Goal: Obtain resource: Download file/media

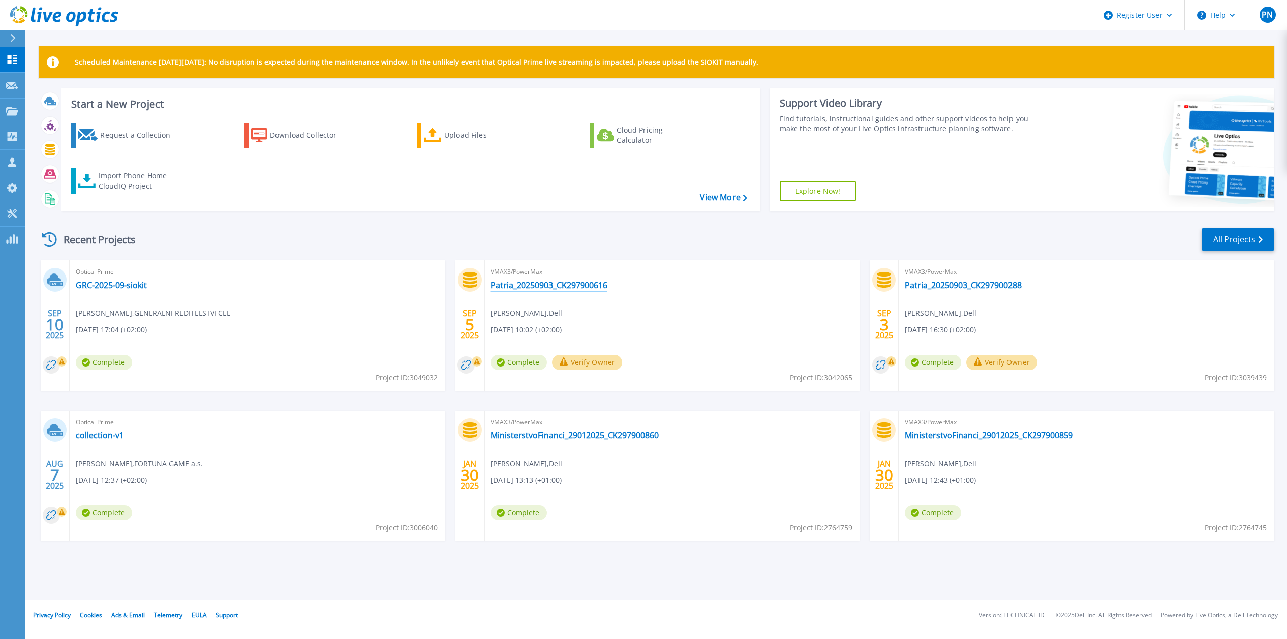
click at [557, 283] on link "Patria_20250903_CK297900616" at bounding box center [549, 285] width 117 height 10
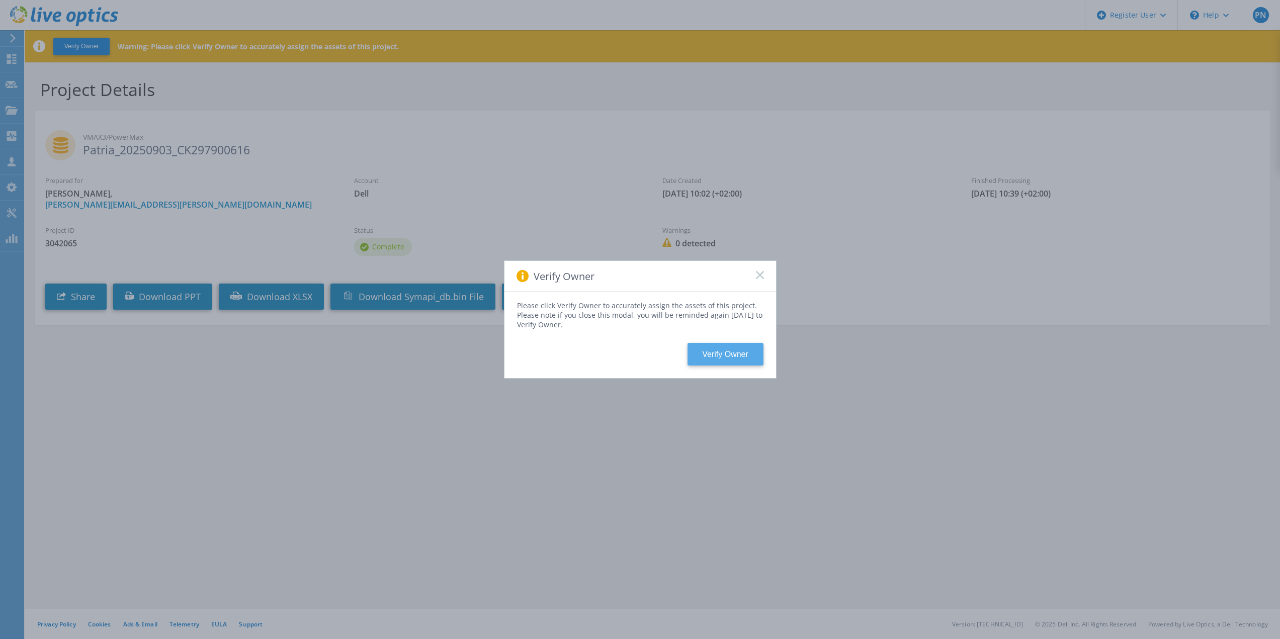
click at [710, 351] on button "Verify Owner" at bounding box center [725, 354] width 76 height 23
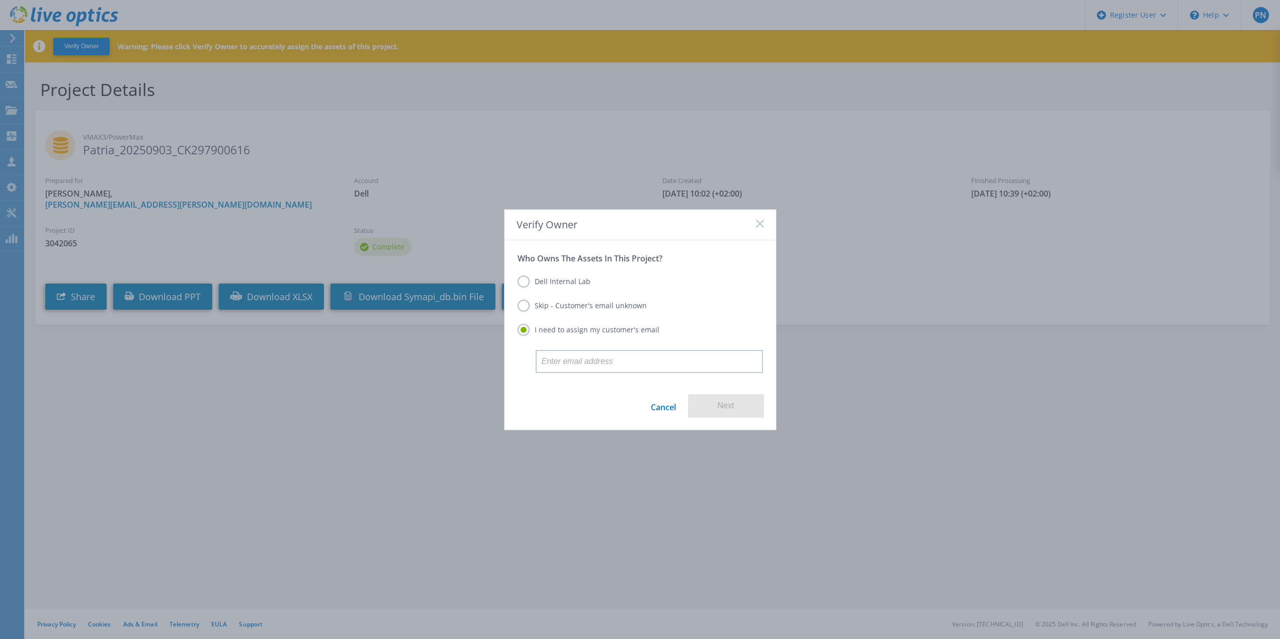
click at [523, 305] on label "Skip - Customer's email unknown" at bounding box center [581, 306] width 129 height 12
click at [0, 0] on input "Skip - Customer's email unknown" at bounding box center [0, 0] width 0 height 0
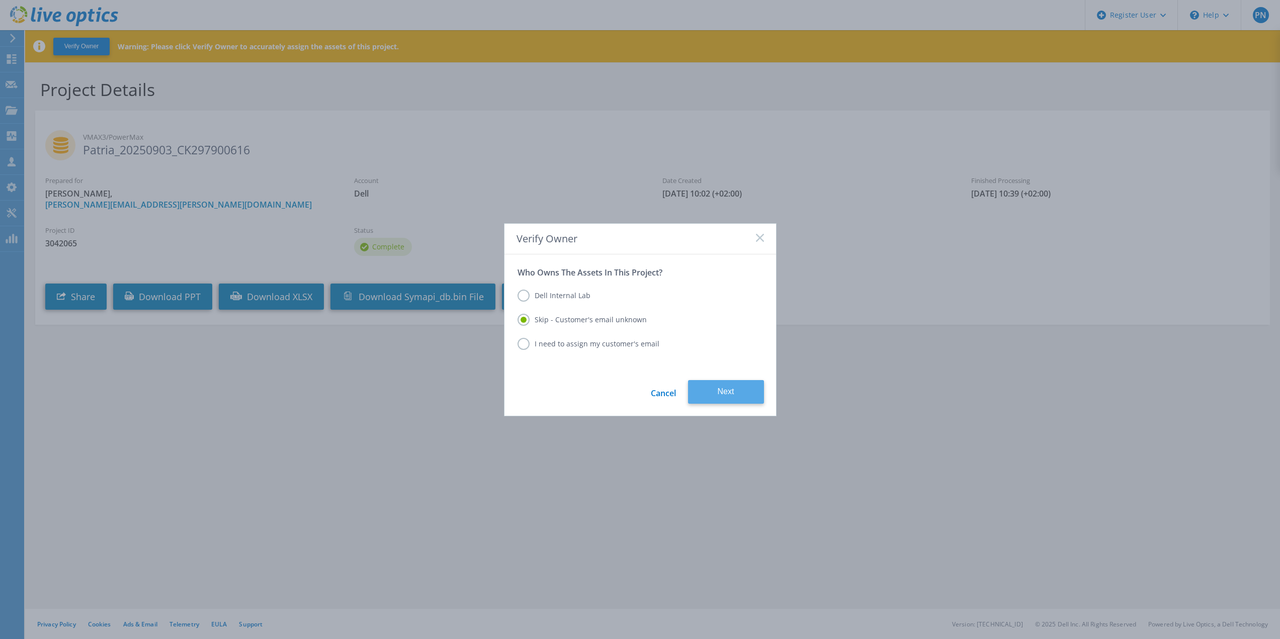
click at [728, 392] on button "Next" at bounding box center [726, 392] width 76 height 24
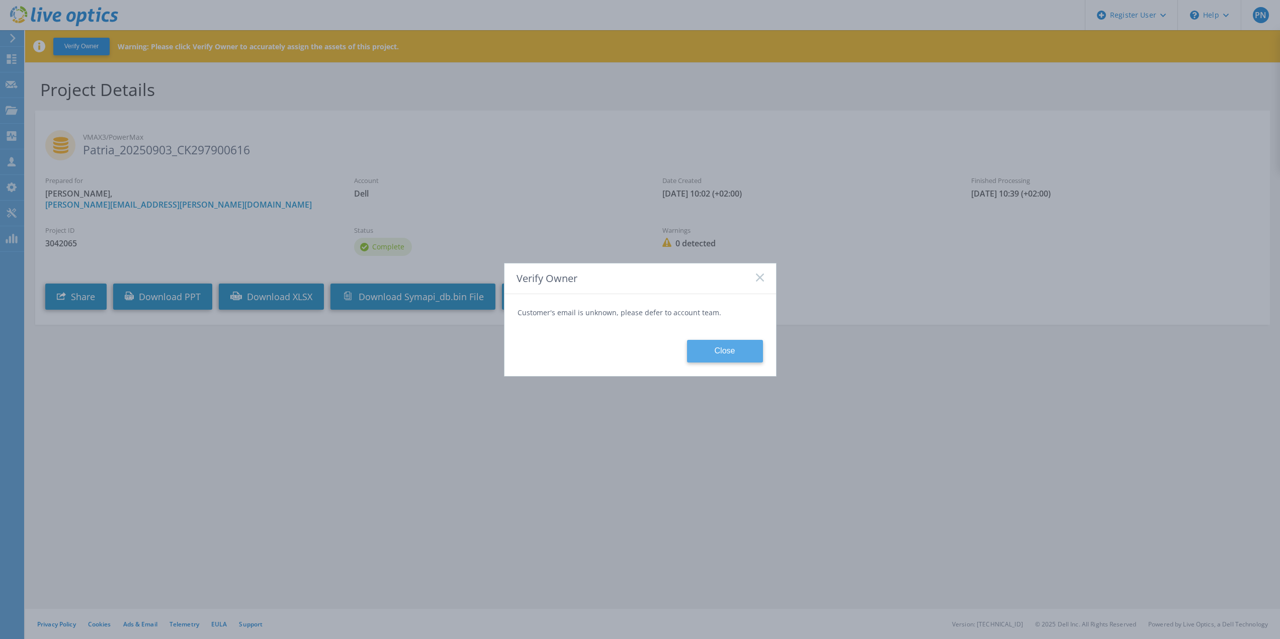
click at [723, 347] on button "Close" at bounding box center [725, 351] width 76 height 23
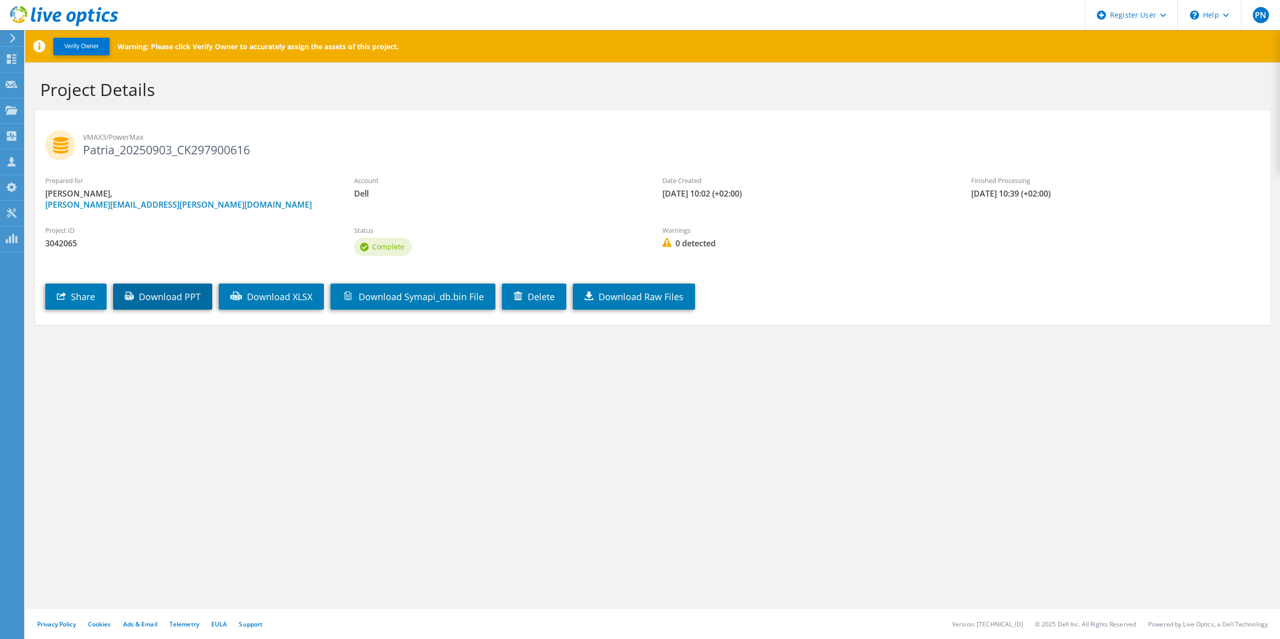
click at [141, 303] on link "Download PPT" at bounding box center [162, 297] width 99 height 26
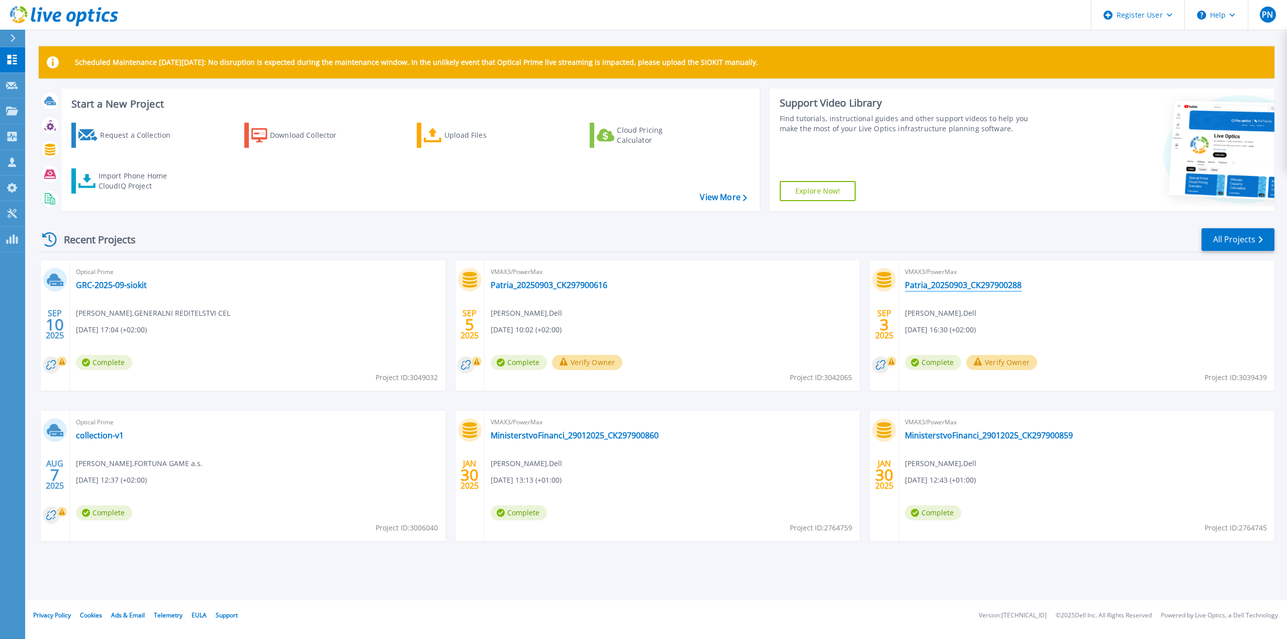
click at [935, 287] on link "Patria_20250903_CK297900288" at bounding box center [963, 285] width 117 height 10
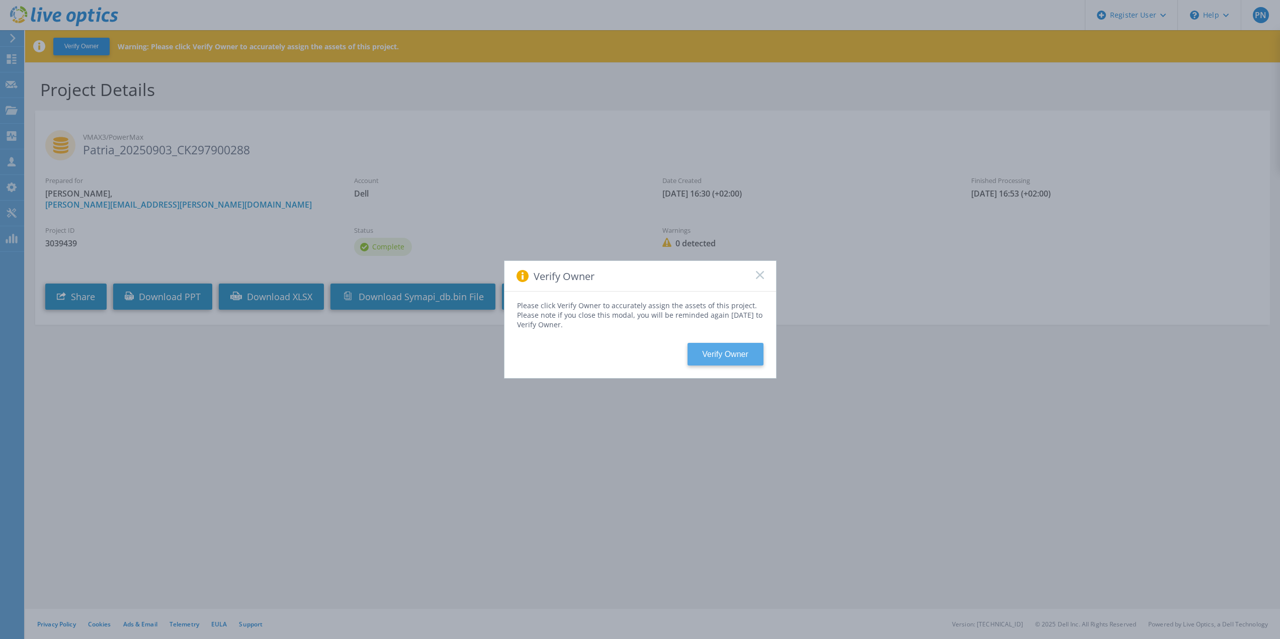
click at [724, 348] on button "Verify Owner" at bounding box center [725, 354] width 76 height 23
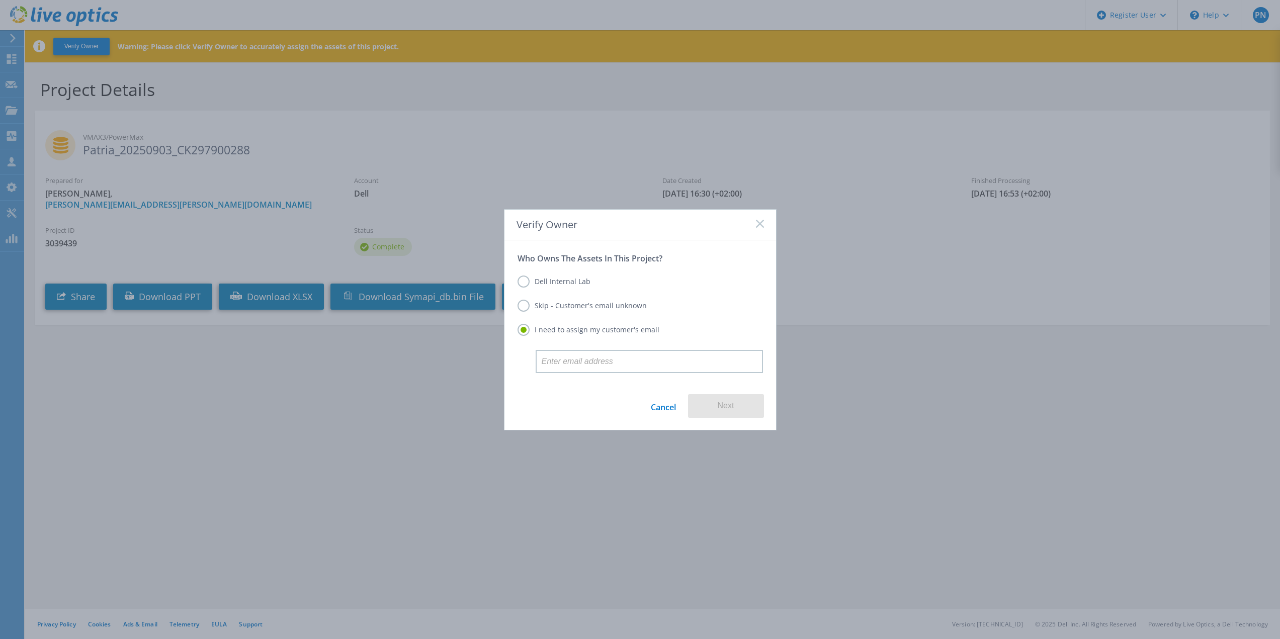
click at [528, 305] on label "Skip - Customer's email unknown" at bounding box center [581, 306] width 129 height 12
click at [0, 0] on input "Skip - Customer's email unknown" at bounding box center [0, 0] width 0 height 0
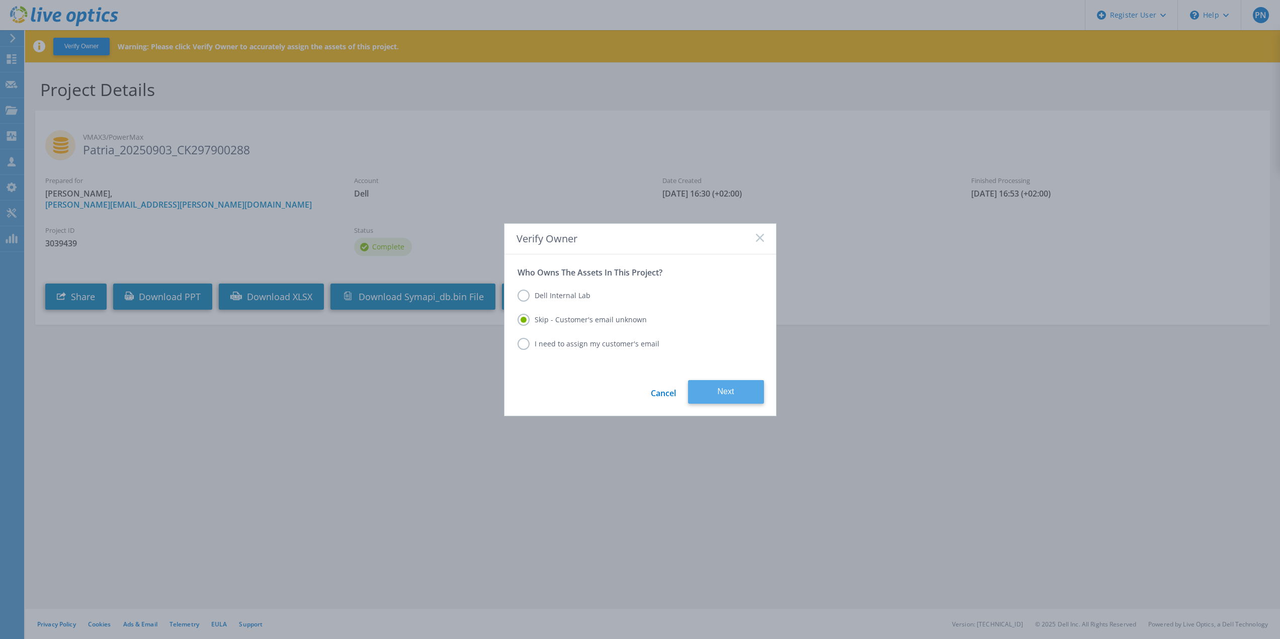
click at [735, 391] on button "Next" at bounding box center [726, 392] width 76 height 24
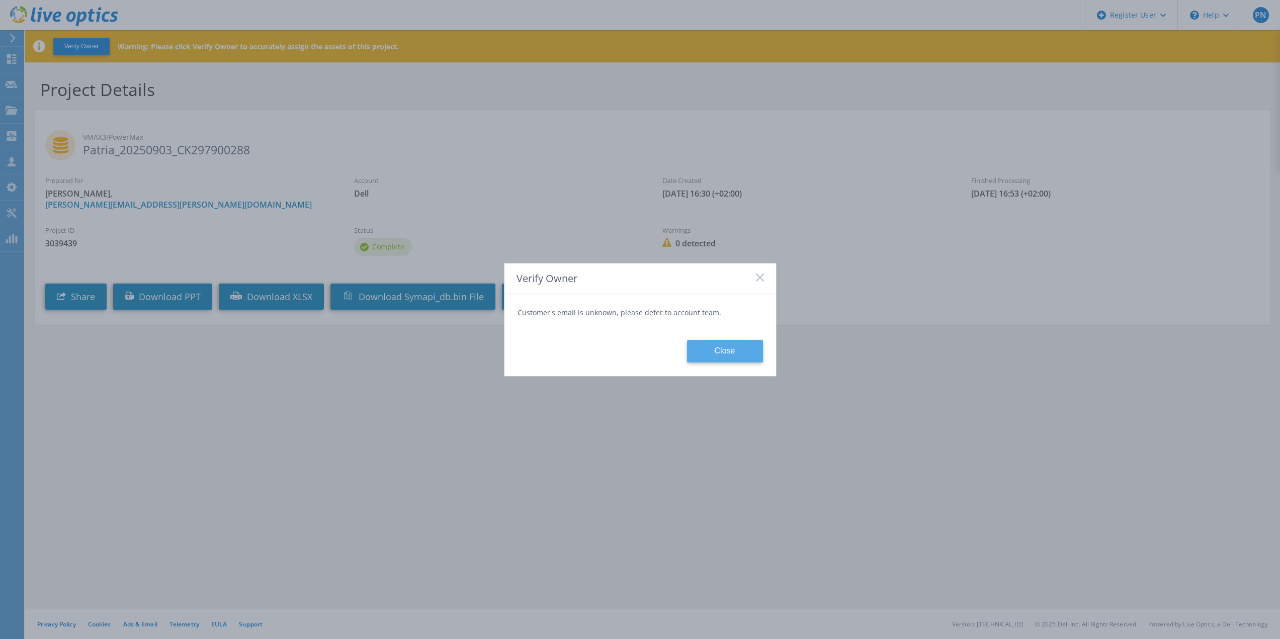
click at [715, 355] on button "Close" at bounding box center [725, 351] width 76 height 23
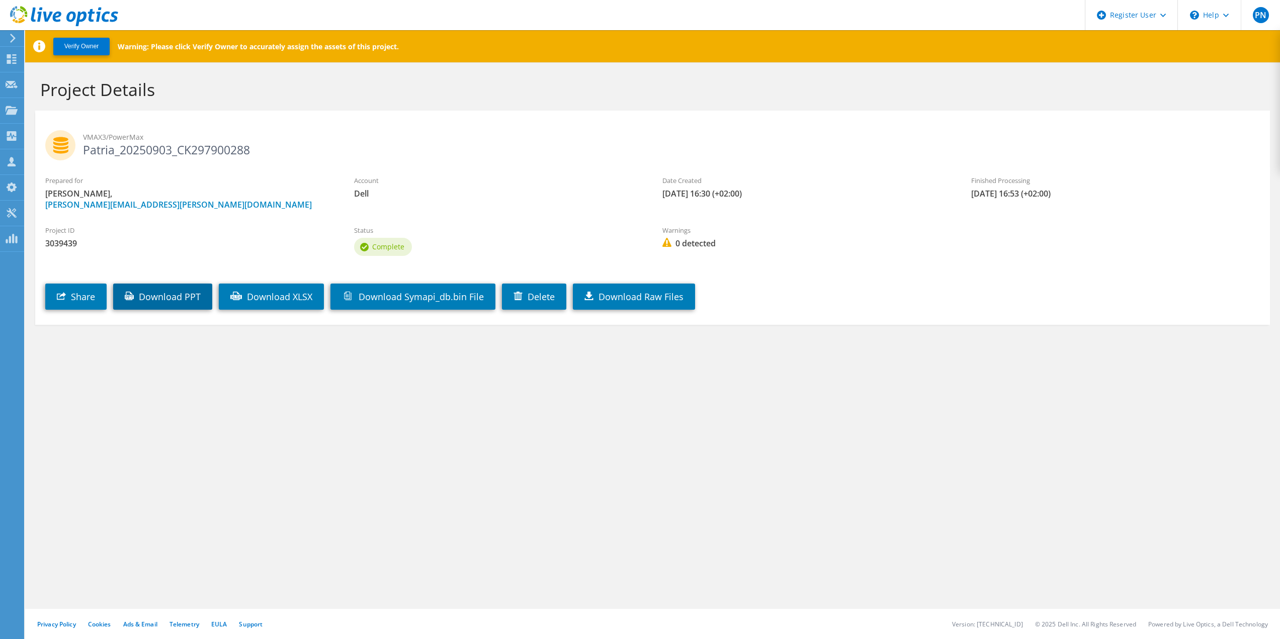
click at [163, 300] on link "Download PPT" at bounding box center [162, 297] width 99 height 26
